Goal: Obtain resource: Obtain resource

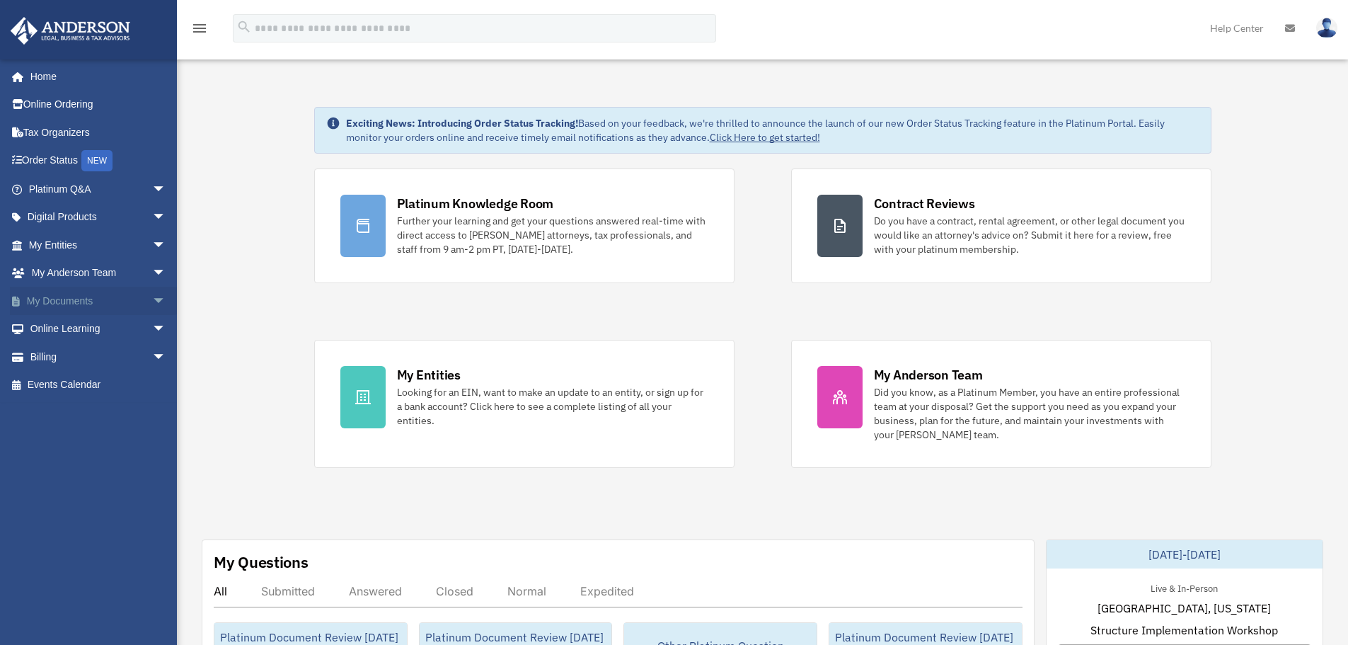
click at [152, 298] on span "arrow_drop_down" at bounding box center [166, 301] width 28 height 29
click at [79, 383] on link "Forms Library" at bounding box center [104, 385] width 168 height 28
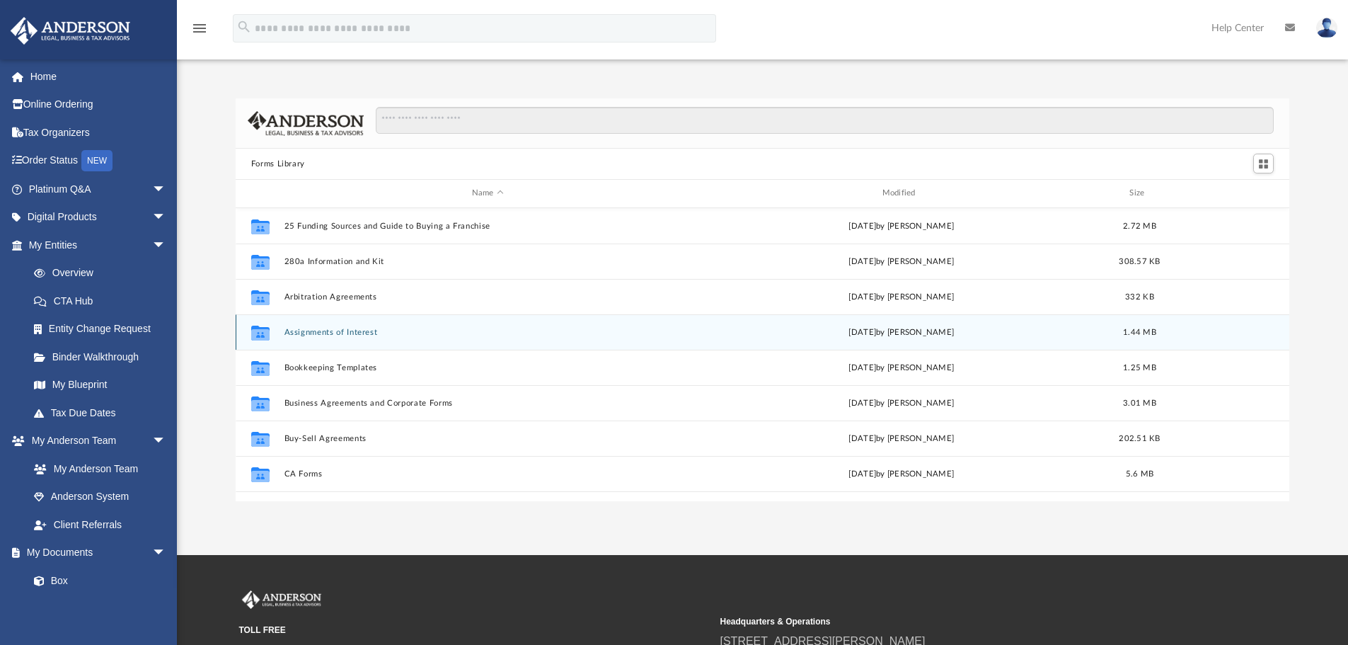
scroll to position [311, 1043]
click at [345, 333] on button "Assignments of Interest" at bounding box center [488, 332] width 408 height 9
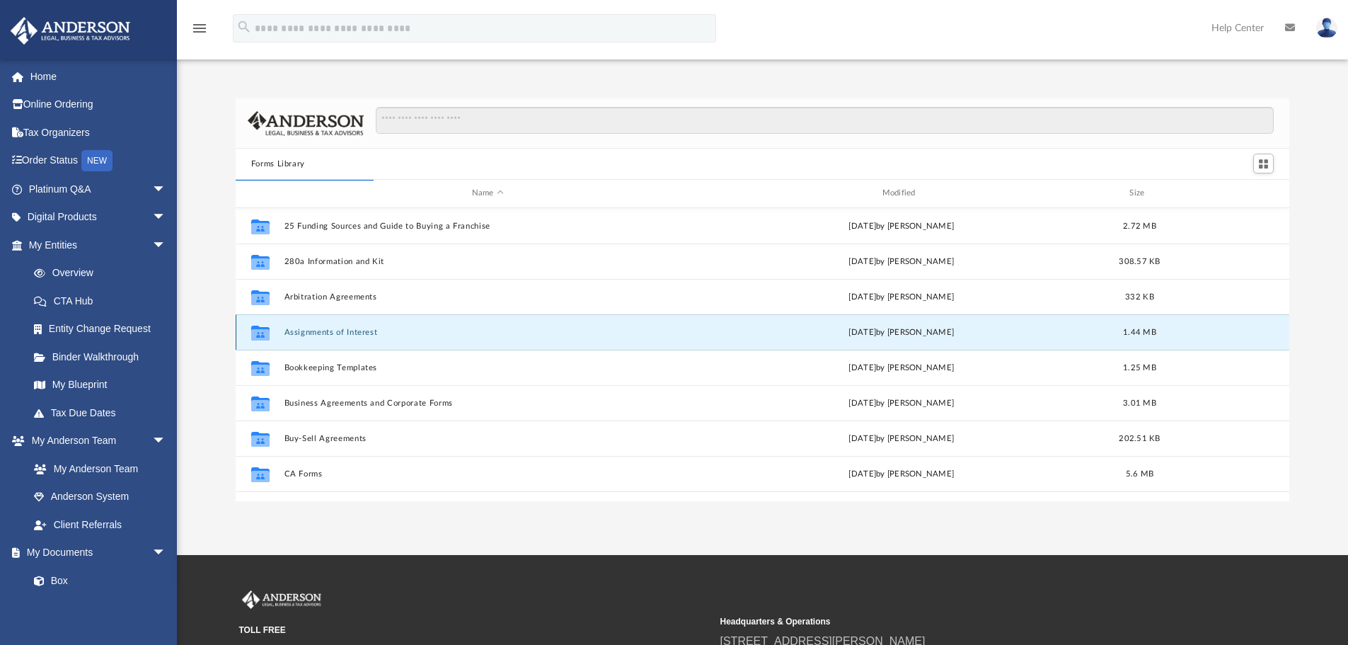
click at [493, 335] on button "Assignments of Interest" at bounding box center [488, 332] width 408 height 9
